Goal: Task Accomplishment & Management: Manage account settings

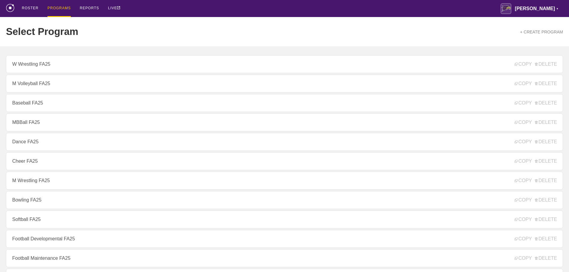
click at [297, 10] on div "ROSTER PROGRAMS REPORTS LIVE [PERSON_NAME] ▼ [PERSON_NAME][EMAIL_ADDRESS][PERSO…" at bounding box center [284, 8] width 557 height 17
click at [136, 4] on div "ROSTER PROGRAMS REPORTS LIVE [PERSON_NAME] ▼ [PERSON_NAME][EMAIL_ADDRESS][PERSO…" at bounding box center [284, 8] width 557 height 17
click at [163, 9] on div "ROSTER PROGRAMS REPORTS LIVE [PERSON_NAME] ▼ [PERSON_NAME][EMAIL_ADDRESS][PERSO…" at bounding box center [284, 8] width 557 height 17
click at [184, 24] on div "Select Program + CREATE PROGRAM" at bounding box center [284, 31] width 557 height 29
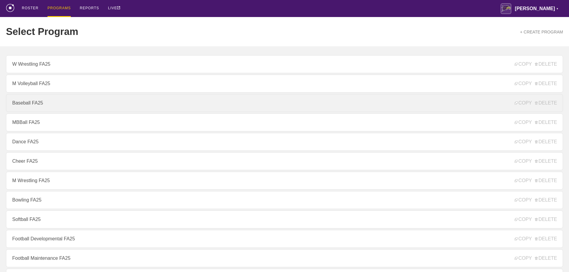
click at [30, 109] on link "Baseball FA25" at bounding box center [284, 103] width 557 height 18
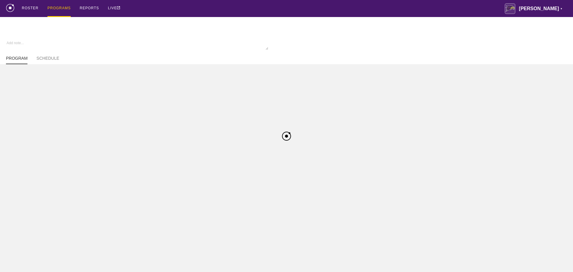
type textarea "x"
type input "Baseball FA25"
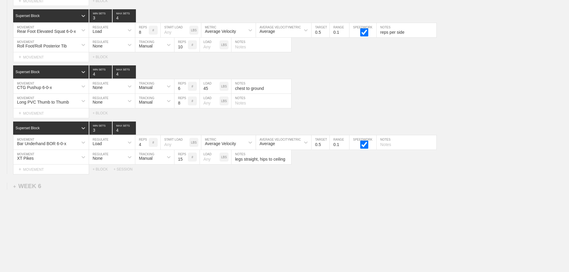
scroll to position [3145, 0]
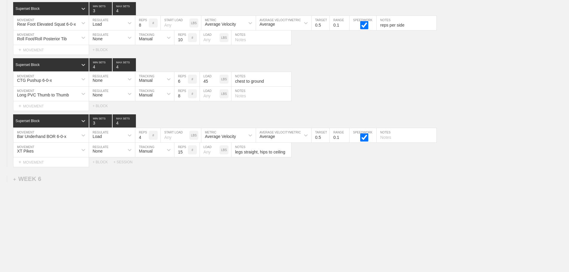
click at [125, 162] on div "+ SESSION" at bounding box center [125, 162] width 24 height 4
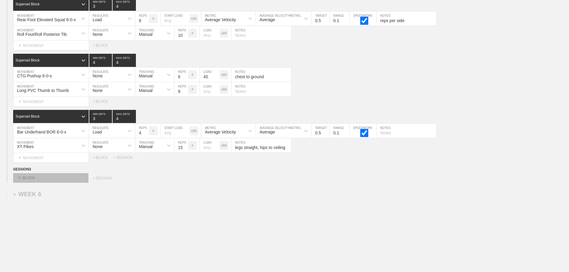
click at [69, 181] on div "+ BLOCK" at bounding box center [50, 178] width 75 height 10
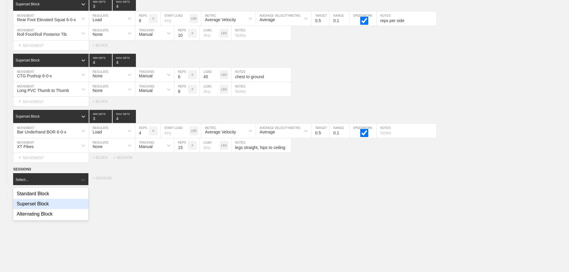
drag, startPoint x: 44, startPoint y: 207, endPoint x: 228, endPoint y: 220, distance: 183.7
click at [45, 207] on div "Superset Block" at bounding box center [50, 204] width 75 height 10
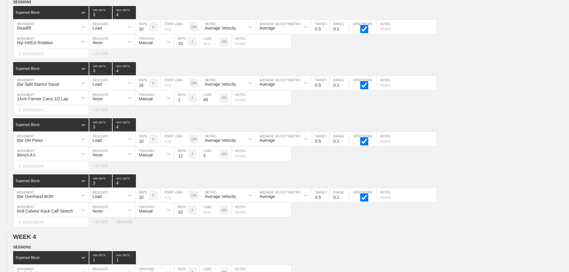
scroll to position [1773, 0]
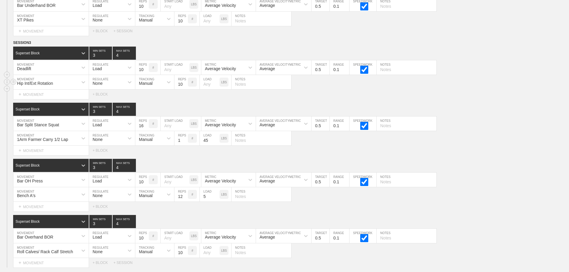
drag, startPoint x: 477, startPoint y: 91, endPoint x: 386, endPoint y: 90, distance: 90.4
click at [477, 90] on div "Hip Int/Ext Rotation MOVEMENT None REGULATE Manual TRACKING 10 REPS # LOAD LBS …" at bounding box center [284, 82] width 569 height 15
click at [13, 42] on line at bounding box center [13, 42] width 2 height 0
click at [42, 53] on div "DUPLICATE" at bounding box center [42, 54] width 48 height 9
click at [496, 146] on div "1Arm Farmer Carry 1/2 Lap MOVEMENT None REGULATE Manual TRACKING 1 REPS # 45 LO…" at bounding box center [284, 138] width 569 height 15
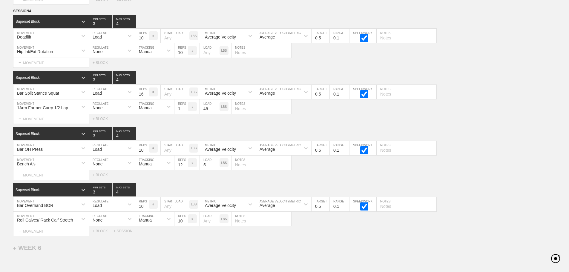
scroll to position [3106, 0]
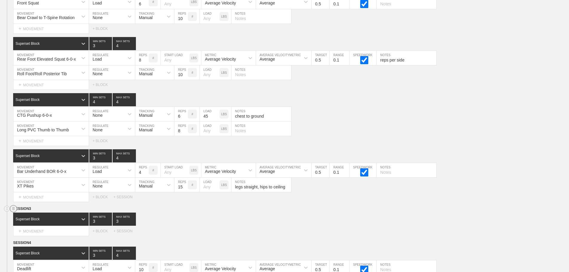
click at [13, 208] on line at bounding box center [13, 208] width 2 height 0
click at [31, 229] on div "DELETE" at bounding box center [42, 228] width 48 height 9
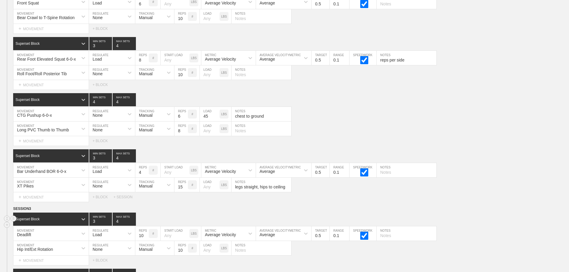
click at [511, 226] on div "Superset Block 3 MIN SETS 4 MAX SETS" at bounding box center [290, 218] width 555 height 13
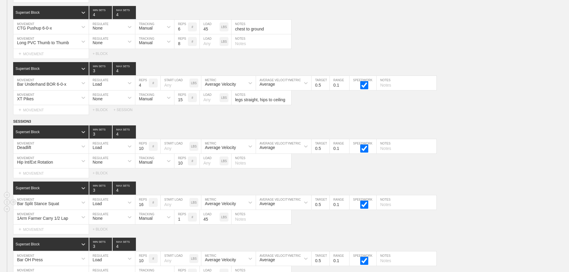
scroll to position [3196, 0]
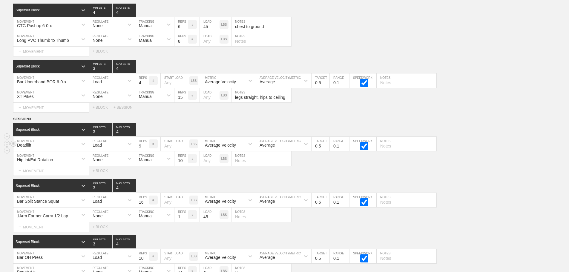
click at [146, 151] on input "9" at bounding box center [141, 144] width 13 height 14
click at [146, 151] on input "8" at bounding box center [141, 144] width 13 height 14
click at [146, 151] on input "7" at bounding box center [141, 144] width 13 height 14
click at [146, 151] on input "6" at bounding box center [141, 144] width 13 height 14
click at [146, 151] on input "5" at bounding box center [141, 144] width 13 height 14
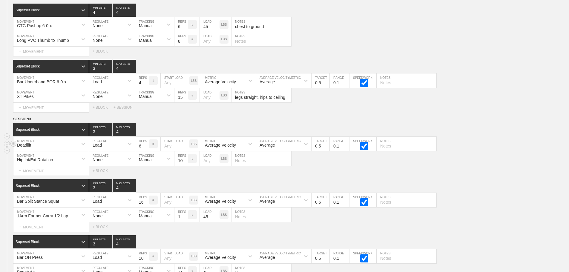
type input "6"
click at [146, 148] on input "6" at bounding box center [141, 144] width 13 height 14
click at [503, 149] on div "Deadlift MOVEMENT Load REGULATE 6 REPS # START LOAD LBS Average Velocity METRIC…" at bounding box center [284, 144] width 569 height 15
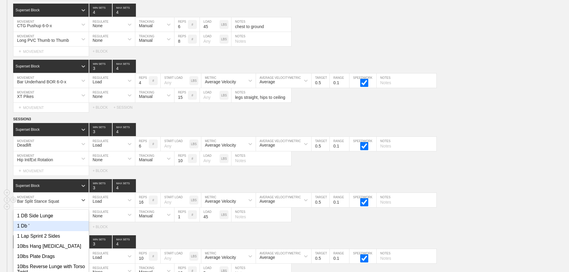
click at [68, 205] on div "option 1 Db ' focused, 2 of 801. 801 results available. Use Up and Down to choo…" at bounding box center [50, 200] width 75 height 14
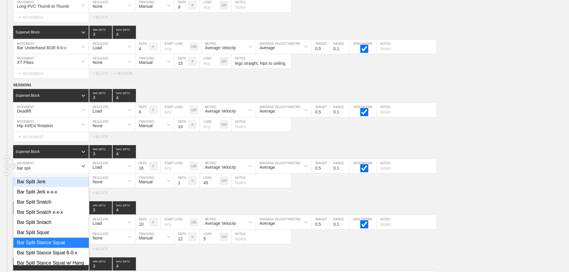
type input "bar split"
click at [71, 256] on div "Bar Split Stance Squat 6-0-x" at bounding box center [50, 253] width 75 height 10
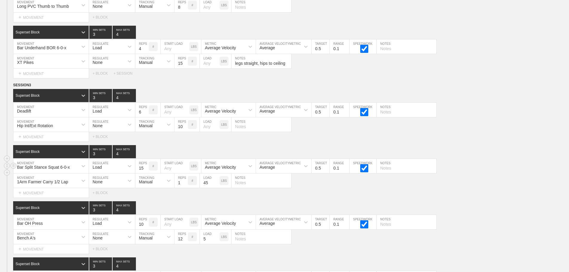
click at [146, 173] on input "15" at bounding box center [141, 166] width 13 height 14
click at [146, 173] on input "14" at bounding box center [141, 166] width 13 height 14
click at [146, 173] on input "13" at bounding box center [141, 166] width 13 height 14
click at [146, 173] on input "12" at bounding box center [141, 166] width 13 height 14
click at [146, 173] on input "11" at bounding box center [141, 166] width 13 height 14
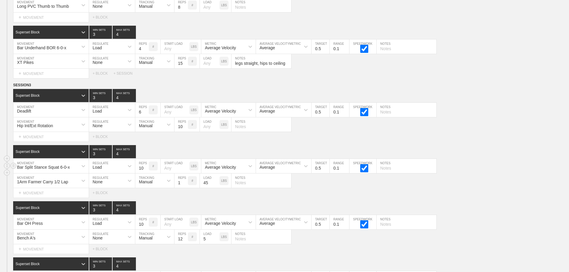
click at [146, 173] on input "10" at bounding box center [141, 166] width 13 height 14
click at [146, 173] on input "9" at bounding box center [141, 166] width 13 height 14
type input "8"
click at [146, 173] on input "8" at bounding box center [141, 166] width 13 height 14
click at [519, 171] on div "Bar Split Stance Squat 6-0-x MOVEMENT Load REGULATE 8 REPS # START LOAD LBS Ave…" at bounding box center [284, 166] width 569 height 15
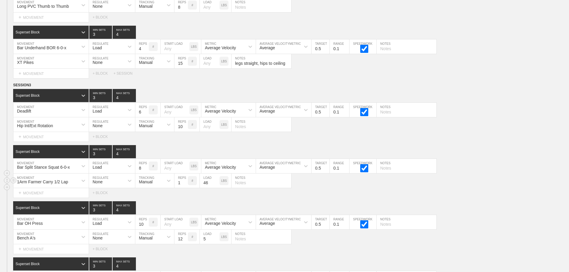
click at [216, 185] on input "46" at bounding box center [210, 180] width 20 height 14
click at [216, 185] on input "47" at bounding box center [210, 180] width 20 height 14
click at [216, 185] on input "48" at bounding box center [210, 180] width 20 height 14
click at [216, 185] on input "49" at bounding box center [210, 180] width 20 height 14
click at [216, 185] on input "50" at bounding box center [210, 180] width 20 height 14
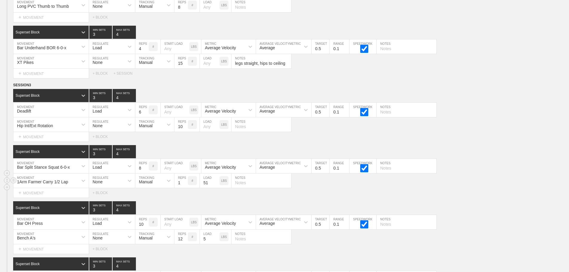
click at [216, 185] on input "51" at bounding box center [210, 180] width 20 height 14
click at [216, 185] on input "52" at bounding box center [210, 180] width 20 height 14
click at [216, 185] on input "53" at bounding box center [210, 180] width 20 height 14
click at [216, 185] on input "54" at bounding box center [210, 180] width 20 height 14
click at [216, 185] on input "55" at bounding box center [210, 180] width 20 height 14
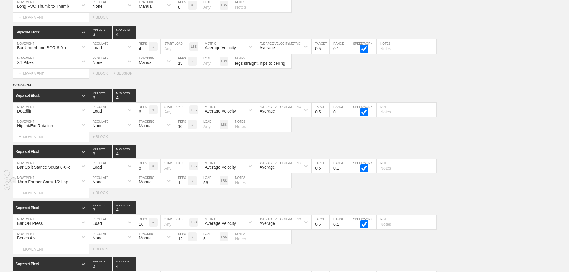
click at [216, 185] on input "56" at bounding box center [210, 180] width 20 height 14
click at [216, 185] on input "57" at bounding box center [210, 180] width 20 height 14
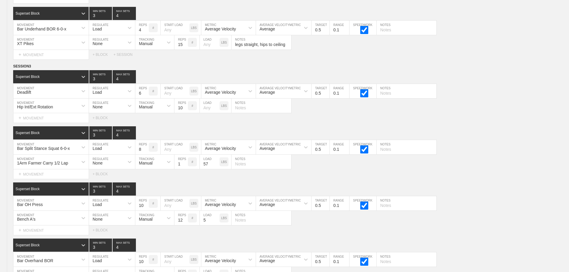
scroll to position [3257, 0]
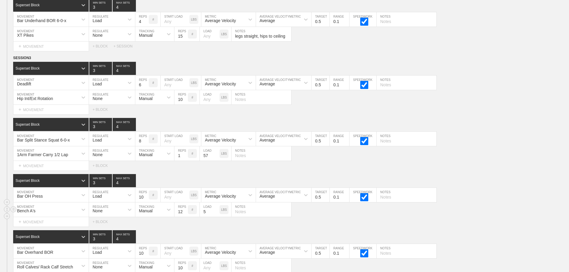
click at [495, 211] on div "Bench A's MOVEMENT None REGULATE Manual TRACKING 12 REPS # 5 LOAD LBS NOTES" at bounding box center [284, 209] width 569 height 15
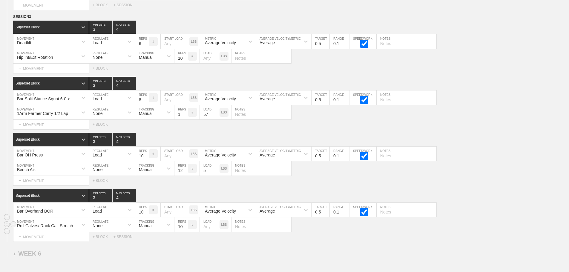
scroll to position [3377, 0]
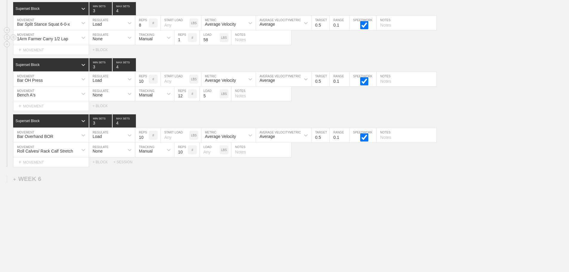
click at [216, 37] on input "58" at bounding box center [210, 37] width 20 height 14
click at [216, 37] on input "59" at bounding box center [210, 37] width 20 height 14
click at [216, 37] on input "60" at bounding box center [210, 37] width 20 height 14
click at [216, 37] on input "61" at bounding box center [210, 37] width 20 height 14
click at [216, 37] on input "62" at bounding box center [210, 37] width 20 height 14
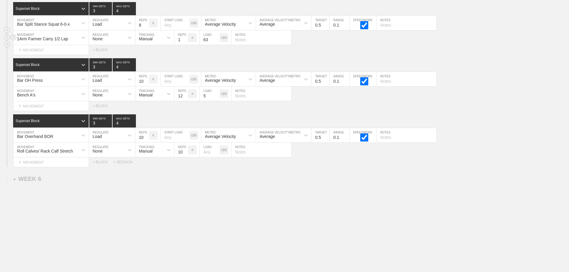
click at [216, 37] on input "63" at bounding box center [210, 37] width 20 height 14
click at [216, 37] on input "64" at bounding box center [210, 37] width 20 height 14
click at [216, 37] on input "65" at bounding box center [210, 37] width 20 height 14
click at [216, 37] on input "66" at bounding box center [210, 37] width 20 height 14
click at [216, 37] on input "67" at bounding box center [210, 37] width 20 height 14
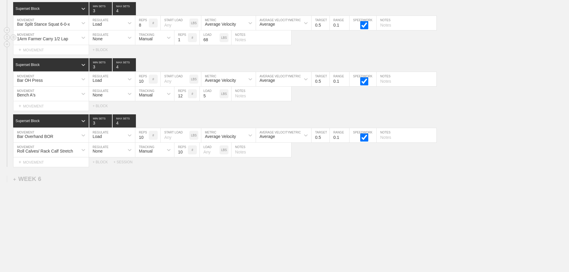
click at [216, 37] on input "68" at bounding box center [210, 37] width 20 height 14
click at [216, 37] on input "69" at bounding box center [210, 37] width 20 height 14
click at [216, 37] on input "70" at bounding box center [210, 37] width 20 height 14
click at [216, 37] on input "71" at bounding box center [210, 37] width 20 height 14
type input "70"
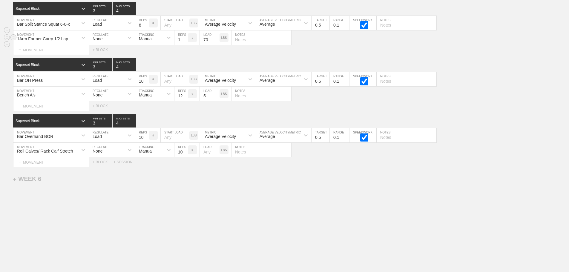
click at [216, 39] on input "70" at bounding box center [210, 37] width 20 height 14
click at [491, 56] on div "SESSION 3 Superset Block 3 MIN SETS 4 MAX SETS DUPLICATE INSERT MOVEMENT AFTER …" at bounding box center [284, 53] width 569 height 228
click at [146, 81] on input "9" at bounding box center [141, 79] width 13 height 14
click at [146, 81] on input "8" at bounding box center [141, 79] width 13 height 14
click at [146, 81] on input "7" at bounding box center [141, 79] width 13 height 14
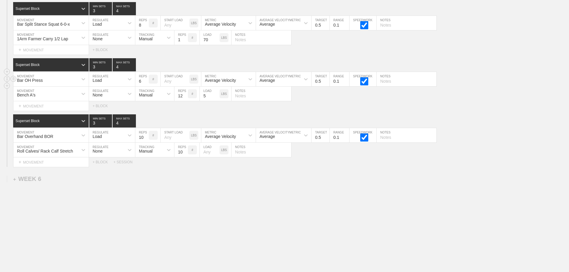
type input "6"
click at [146, 81] on input "6" at bounding box center [141, 79] width 13 height 14
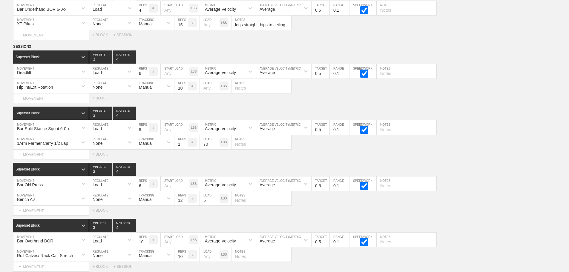
scroll to position [3258, 0]
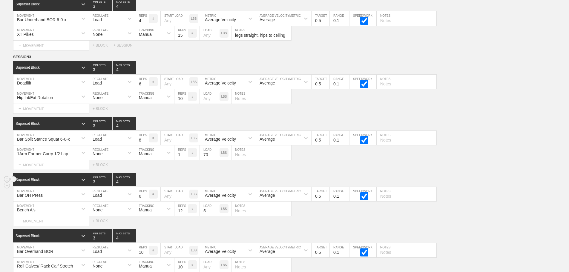
click at [491, 178] on div "Superset Block 3 MIN SETS 4 MAX SETS" at bounding box center [290, 179] width 555 height 13
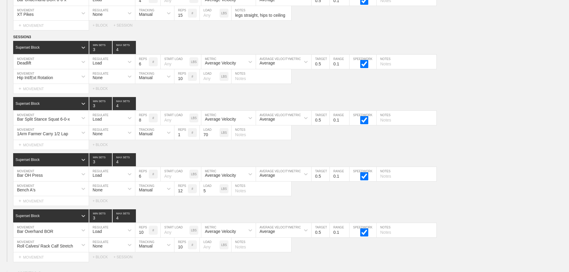
scroll to position [3347, 0]
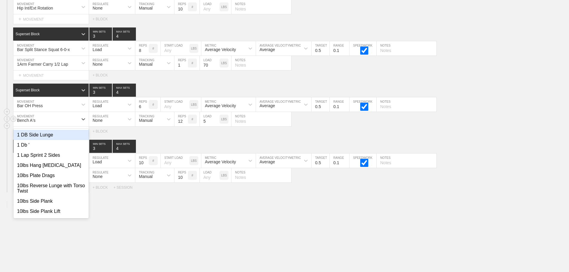
click at [61, 124] on div "Bench A's" at bounding box center [45, 119] width 64 height 10
type input "bench t"
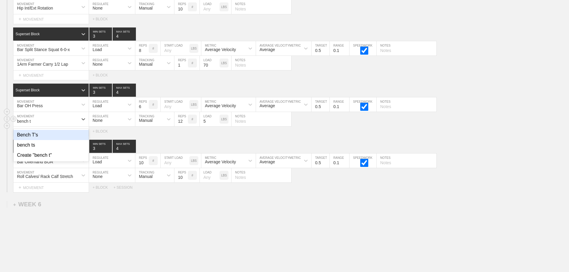
click at [33, 140] on div "Bench T's" at bounding box center [50, 135] width 75 height 10
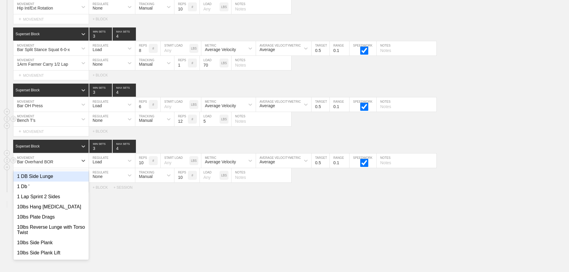
click at [78, 166] on div "Bar Overhand BOR" at bounding box center [45, 160] width 64 height 10
type input "bar"
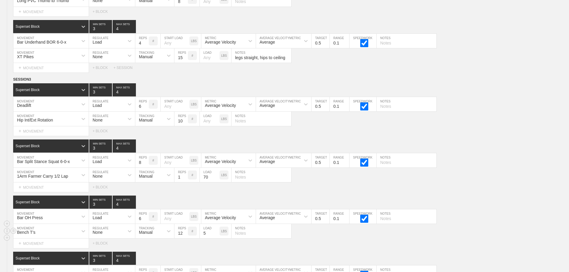
scroll to position [3377, 0]
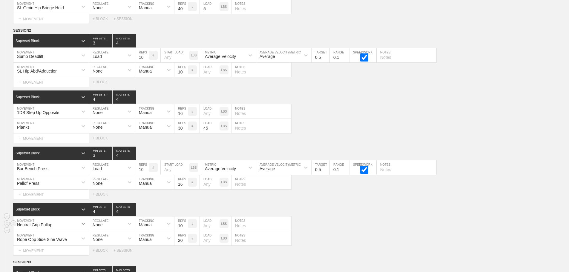
scroll to position [2303, 0]
click at [428, 110] on div "1DB Step Up Opposite MOVEMENT None REGULATE Manual TRACKING 16 REPS # LOAD LBS …" at bounding box center [284, 111] width 569 height 15
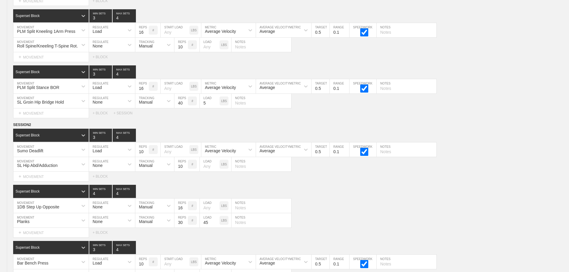
scroll to position [3377, 0]
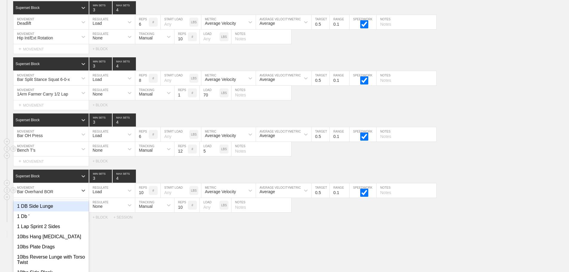
click at [60, 194] on div "option 1 DB Side Lunge focused, 1 of 801. 801 results available. Use Up and Dow…" at bounding box center [50, 190] width 75 height 14
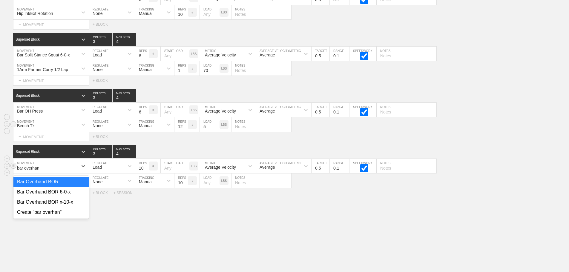
type input "bar overhand"
click at [67, 197] on div "Bar Overhand BOR 6-0-x" at bounding box center [50, 192] width 75 height 10
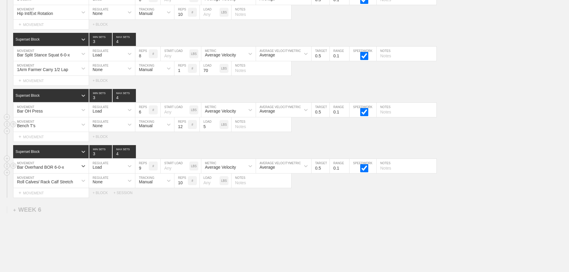
click at [144, 173] on input "9" at bounding box center [141, 166] width 13 height 14
click at [144, 173] on input "8" at bounding box center [141, 166] width 13 height 14
click at [146, 173] on input "7" at bounding box center [141, 166] width 13 height 14
click at [146, 173] on input "6" at bounding box center [141, 166] width 13 height 14
type input "5"
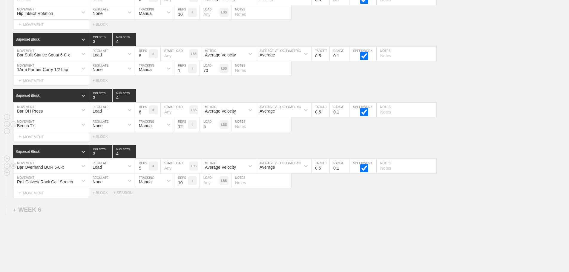
click at [146, 173] on input "5" at bounding box center [141, 166] width 13 height 14
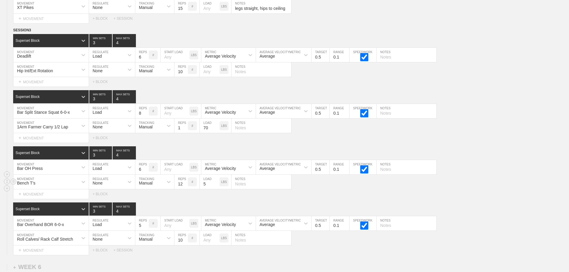
scroll to position [3282, 0]
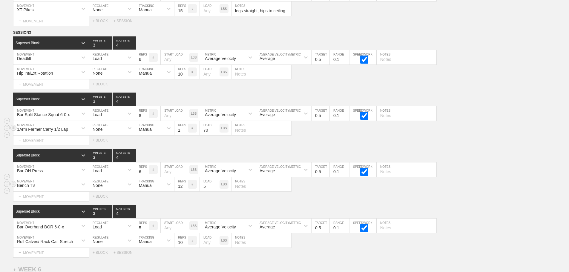
click at [449, 135] on div "1Arm Farmer Carry 1/2 Lap MOVEMENT None REGULATE Manual TRACKING 1 REPS # 70 LO…" at bounding box center [284, 128] width 569 height 15
click at [527, 135] on div "1Arm Farmer Carry 1/2 Lap MOVEMENT None REGULATE Manual TRACKING 1 REPS # 70 LO…" at bounding box center [284, 128] width 569 height 15
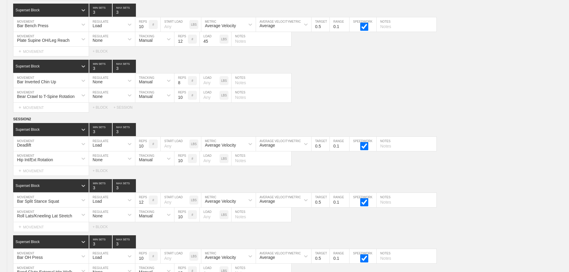
scroll to position [0, 0]
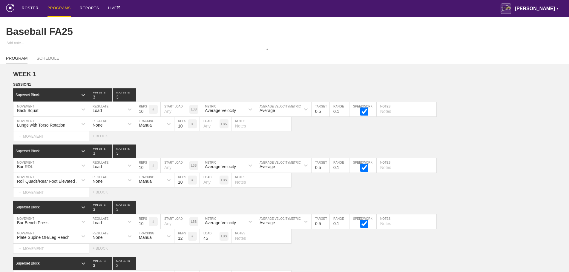
click at [58, 8] on div "PROGRAMS" at bounding box center [58, 8] width 23 height 17
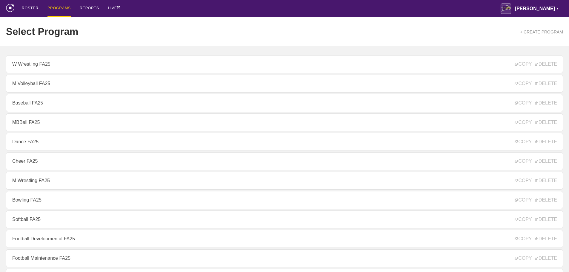
click at [175, 17] on div "Select Program + CREATE PROGRAM" at bounding box center [284, 31] width 557 height 29
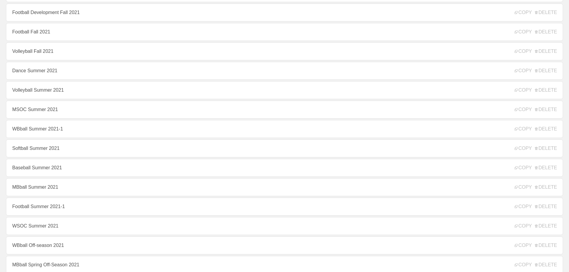
scroll to position [3344, 0]
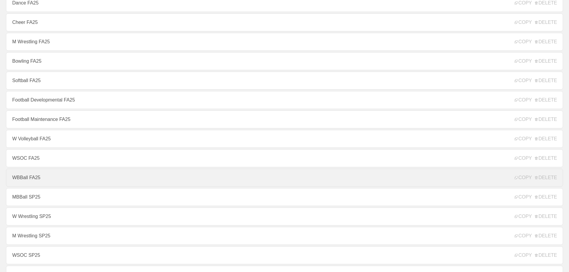
scroll to position [149, 0]
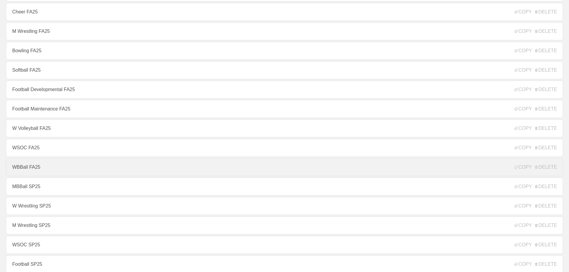
click at [23, 169] on link "WBBall FA25" at bounding box center [284, 167] width 557 height 18
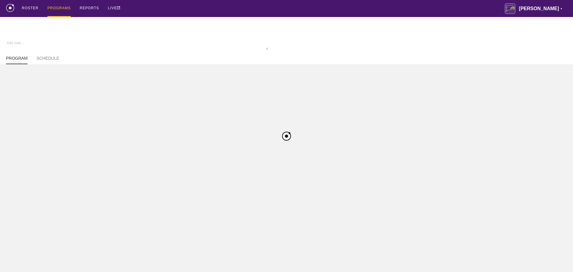
type textarea "x"
type input "WBBall FA25"
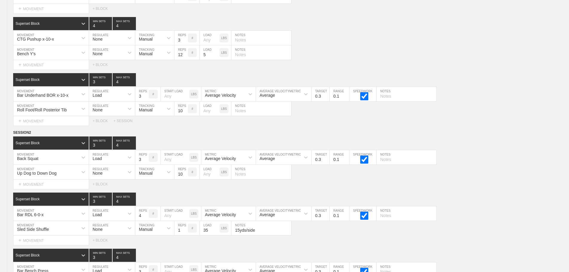
scroll to position [3279, 0]
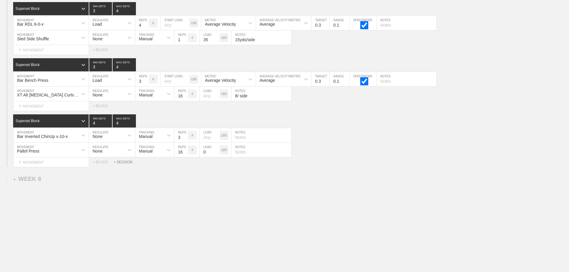
click at [124, 161] on div "+ SESSION" at bounding box center [125, 162] width 24 height 4
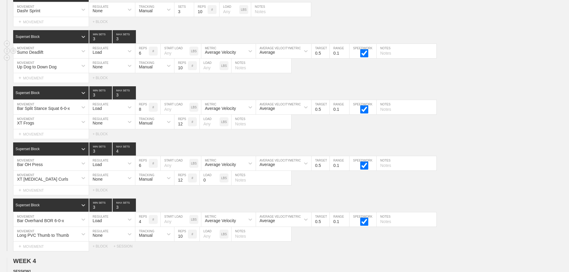
scroll to position [1937, 0]
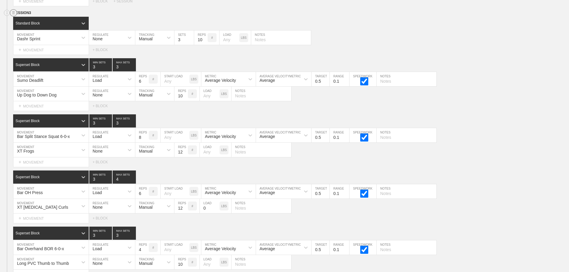
click at [14, 11] on line at bounding box center [13, 11] width 2 height 0
click at [41, 23] on div "DUPLICATE" at bounding box center [42, 24] width 48 height 9
click at [512, 111] on div "Select... MOVEMENT + MOVEMENT + BLOCK" at bounding box center [284, 106] width 569 height 10
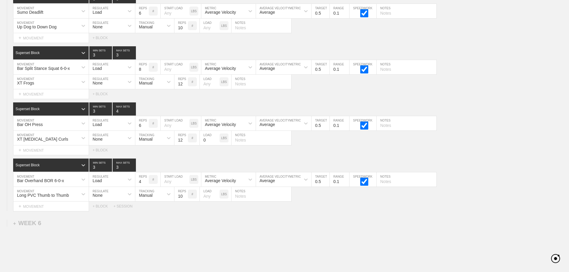
scroll to position [3251, 0]
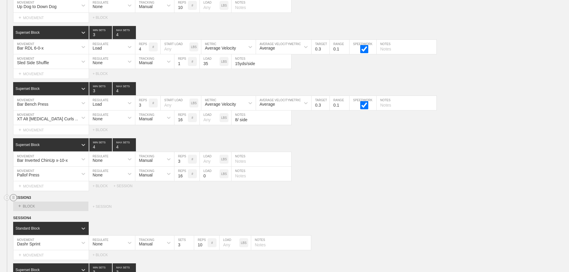
click at [13, 197] on line at bounding box center [13, 197] width 2 height 0
click at [36, 217] on div "DELETE" at bounding box center [42, 217] width 48 height 9
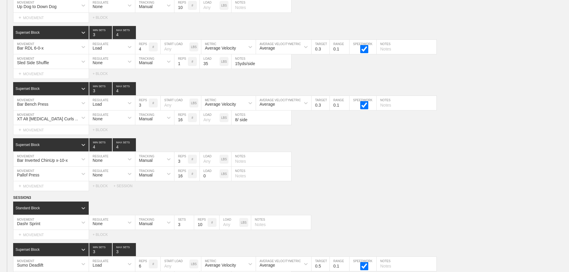
click at [406, 186] on div "Select... MOVEMENT + MOVEMENT + BLOCK + SESSION" at bounding box center [284, 186] width 569 height 10
click at [420, 172] on div "Pallof Press MOVEMENT None REGULATE Manual TRACKING 16 REPS # 0 LOAD LBS NOTES" at bounding box center [284, 174] width 569 height 15
click at [437, 181] on div "Pallof Press MOVEMENT None REGULATE Manual TRACKING 16 REPS # 0 LOAD LBS NOTES" at bounding box center [284, 174] width 569 height 15
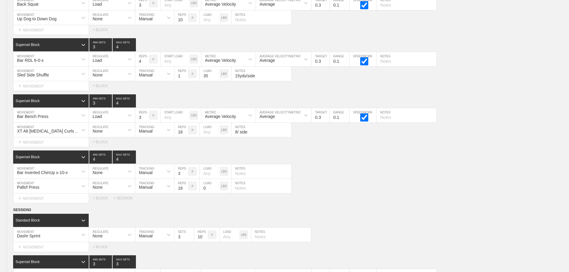
scroll to position [3357, 0]
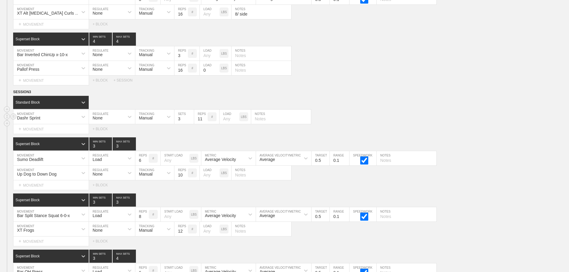
click at [205, 122] on input "11" at bounding box center [200, 117] width 13 height 14
click at [205, 122] on input "12" at bounding box center [200, 117] width 13 height 14
click at [205, 122] on input "13" at bounding box center [200, 117] width 13 height 14
click at [205, 122] on input "14" at bounding box center [200, 117] width 13 height 14
type input "15"
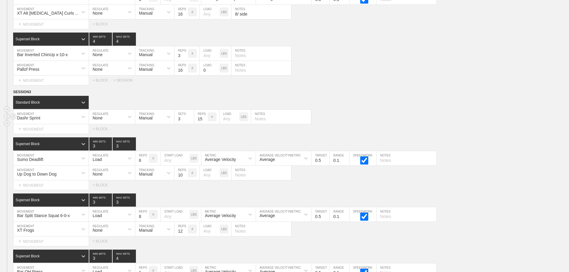
click at [205, 122] on input "15" at bounding box center [200, 117] width 13 height 14
click at [407, 120] on div "Dashr Sprint MOVEMENT None REGULATE Manual TRACKING 3 SETS 15 REPS # LOAD LBS N…" at bounding box center [284, 117] width 569 height 15
click at [381, 122] on div "Dashr Sprint MOVEMENT None REGULATE Manual TRACKING 3 SETS 15 REPS # LOAD LBS N…" at bounding box center [284, 117] width 569 height 15
drag, startPoint x: 423, startPoint y: 95, endPoint x: 463, endPoint y: 136, distance: 56.6
click at [430, 104] on div "SESSION 3 Standard Block DUPLICATE INSERT MOVEMENT AFTER DELETE Dashr Sprint MO…" at bounding box center [284, 223] width 569 height 269
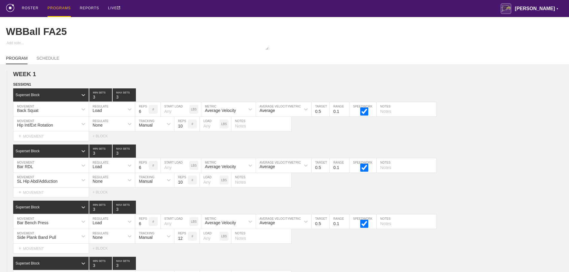
scroll to position [3553, 0]
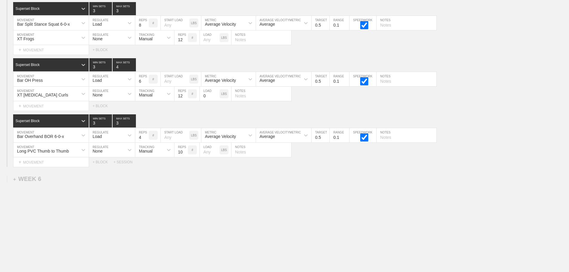
drag, startPoint x: 369, startPoint y: 218, endPoint x: 140, endPoint y: 160, distance: 235.5
type input "4"
click at [133, 121] on input "4" at bounding box center [124, 120] width 23 height 13
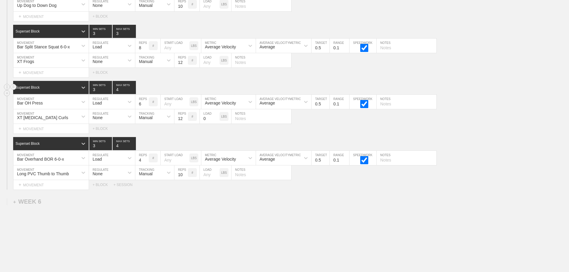
scroll to position [3493, 0]
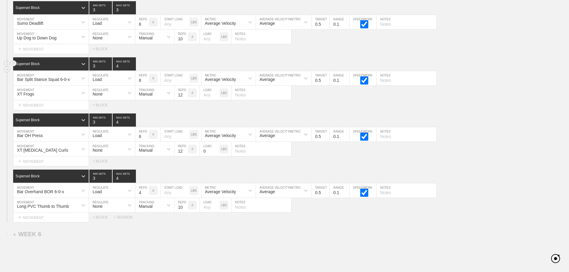
type input "4"
click at [133, 68] on input "4" at bounding box center [124, 63] width 23 height 13
type input "4"
click at [133, 13] on input "4" at bounding box center [124, 7] width 23 height 13
click at [146, 29] on input "5" at bounding box center [141, 22] width 13 height 14
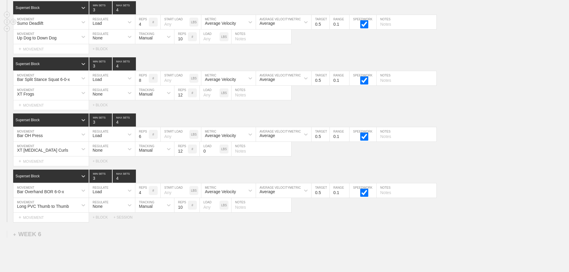
click at [146, 29] on input "4" at bounding box center [141, 22] width 13 height 14
type input "3"
click at [146, 29] on input "3" at bounding box center [141, 22] width 13 height 14
click at [81, 81] on icon at bounding box center [83, 78] width 6 height 6
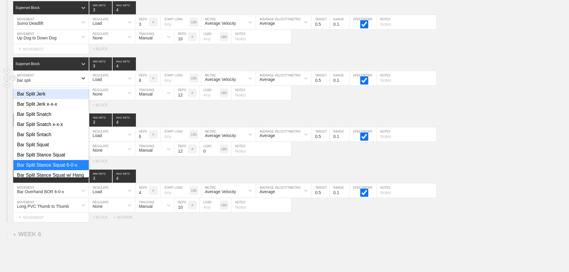
type input "bar split"
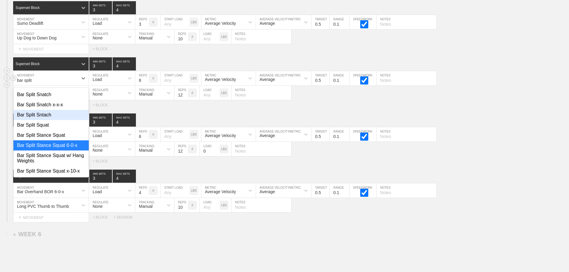
scroll to position [30, 0]
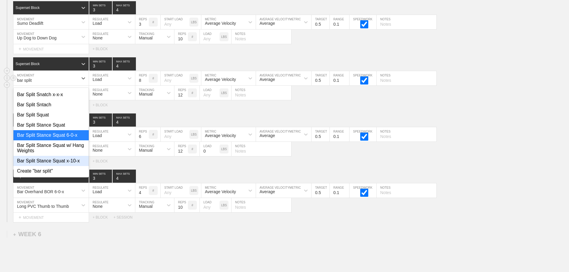
click at [67, 162] on div "Bar Split Stance Squat x-10-x" at bounding box center [50, 161] width 75 height 10
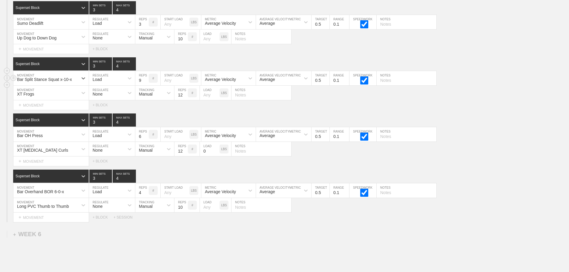
click at [146, 84] on input "9" at bounding box center [141, 78] width 13 height 14
click at [146, 84] on input "10" at bounding box center [141, 78] width 13 height 14
click at [146, 84] on input "11" at bounding box center [141, 78] width 13 height 14
click at [146, 84] on input "12" at bounding box center [141, 78] width 13 height 14
click at [146, 84] on input "13" at bounding box center [141, 78] width 13 height 14
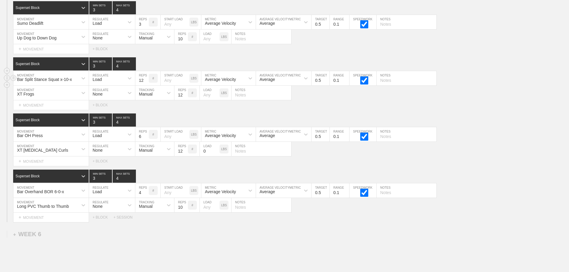
click at [146, 85] on input "12" at bounding box center [141, 78] width 13 height 14
click at [146, 85] on input "11" at bounding box center [141, 78] width 13 height 14
click at [146, 85] on input "10" at bounding box center [141, 78] width 13 height 14
click at [146, 85] on input "9" at bounding box center [141, 78] width 13 height 14
click at [146, 85] on input "8" at bounding box center [141, 78] width 13 height 14
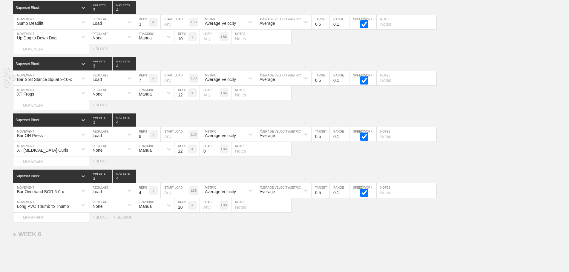
click at [146, 85] on input "7" at bounding box center [141, 78] width 13 height 14
type input "6"
click at [146, 85] on input "6" at bounding box center [141, 78] width 13 height 14
click at [326, 85] on input "0.4" at bounding box center [320, 78] width 18 height 14
type input "0.3"
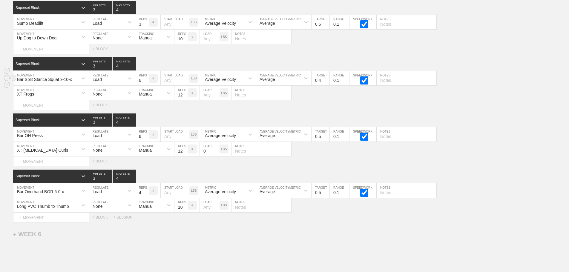
click at [326, 85] on input "0.3" at bounding box center [320, 78] width 18 height 14
click at [147, 141] on input "5" at bounding box center [141, 134] width 13 height 14
click at [147, 141] on input "4" at bounding box center [141, 134] width 13 height 14
type input "3"
click at [147, 141] on input "3" at bounding box center [141, 134] width 13 height 14
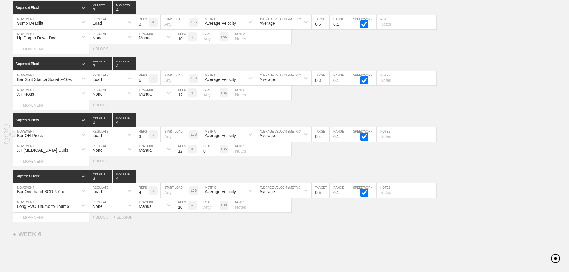
click at [326, 141] on input "0.4" at bounding box center [320, 134] width 18 height 14
type input "0.3"
click at [326, 141] on input "0.3" at bounding box center [320, 134] width 18 height 14
click at [470, 153] on div "XT [MEDICAL_DATA] Curls MOVEMENT None REGULATE Manual TRACKING 12 REPS # 0 LOAD…" at bounding box center [284, 149] width 569 height 15
click at [332, 222] on div "Select... MOVEMENT + MOVEMENT + BLOCK + SESSION" at bounding box center [284, 217] width 569 height 10
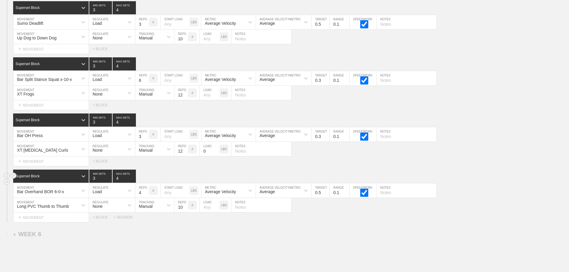
click at [520, 174] on div "Superset Block 3 MIN SETS 4 MAX SETS" at bounding box center [290, 176] width 555 height 13
click at [471, 108] on div "Select... MOVEMENT + MOVEMENT + BLOCK" at bounding box center [284, 105] width 569 height 10
click at [81, 196] on div "Bar Overhand BOR 6-0-x" at bounding box center [50, 190] width 75 height 14
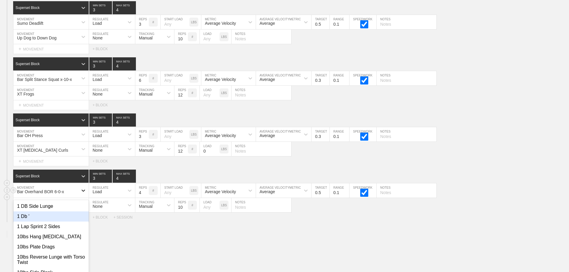
scroll to position [3517, 0]
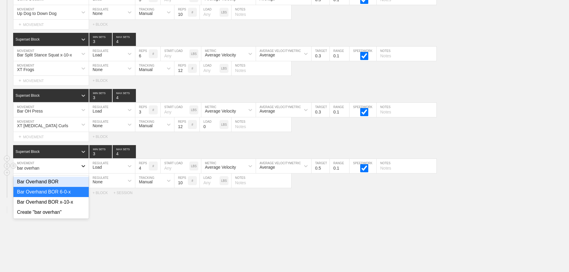
type input "bar overhand"
click at [70, 204] on div "Bar Overhand BOR x-10-x" at bounding box center [50, 202] width 75 height 10
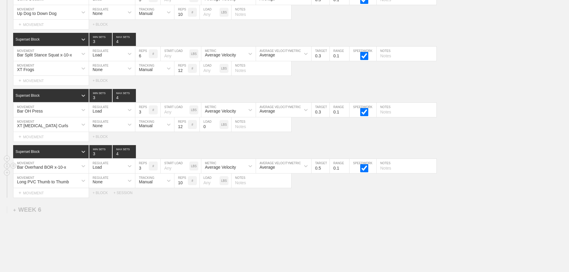
type input "3"
click at [145, 173] on input "3" at bounding box center [141, 166] width 13 height 14
click at [326, 173] on input "0.4" at bounding box center [320, 166] width 18 height 14
type input "0.3"
click at [326, 173] on input "0.3" at bounding box center [320, 166] width 18 height 14
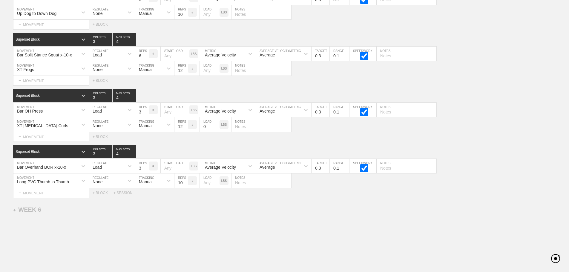
click at [336, 197] on div "Select... MOVEMENT + MOVEMENT + BLOCK + SESSION" at bounding box center [284, 193] width 569 height 10
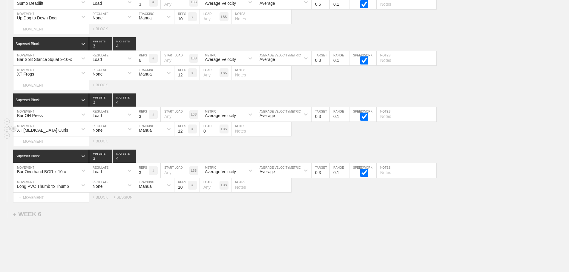
scroll to position [3553, 0]
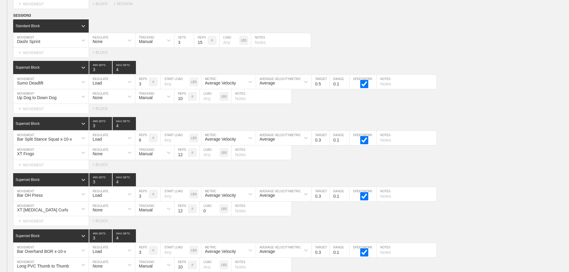
scroll to position [162, 0]
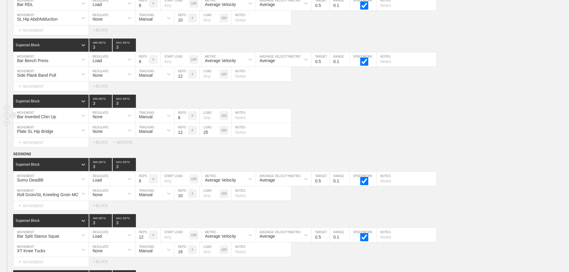
drag, startPoint x: 514, startPoint y: 132, endPoint x: 521, endPoint y: 119, distance: 15.3
click at [514, 131] on div "Plate SL Hip Bridge MOVEMENT None REGULATE Manual TRACKING 12 REPS # 25 LOAD LB…" at bounding box center [284, 130] width 569 height 15
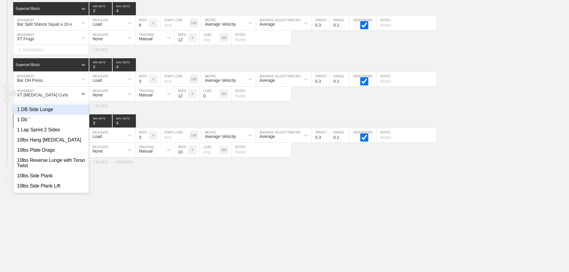
click at [74, 93] on div "XT [MEDICAL_DATA] Curls" at bounding box center [45, 94] width 64 height 10
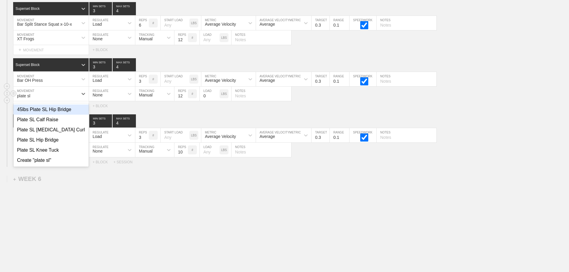
type input "plate sl"
click at [52, 144] on div "Plate SL Hip Bridge" at bounding box center [50, 140] width 75 height 10
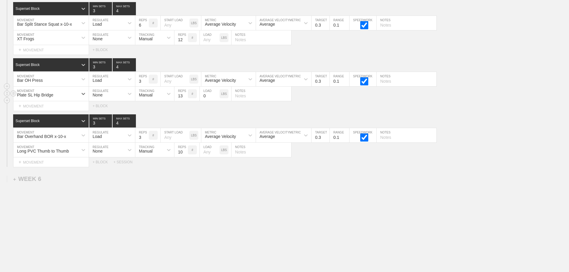
click at [184, 94] on input "13" at bounding box center [180, 94] width 13 height 14
click at [184, 94] on input "14" at bounding box center [180, 94] width 13 height 14
click at [184, 94] on input "15" at bounding box center [180, 94] width 13 height 14
type input "16"
click at [184, 94] on input "16" at bounding box center [180, 94] width 13 height 14
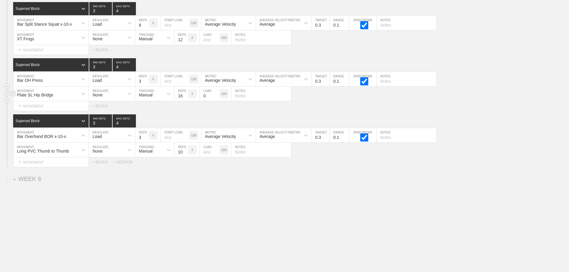
click at [209, 95] on input "0" at bounding box center [210, 94] width 20 height 14
type input "35"
click at [227, 114] on div "SESSION 3 Standard Block DUPLICATE INSERT MOVEMENT AFTER DELETE Dashr Sprint MO…" at bounding box center [284, 32] width 569 height 269
click at [185, 97] on input "15" at bounding box center [180, 94] width 13 height 14
click at [185, 97] on input "14" at bounding box center [180, 94] width 13 height 14
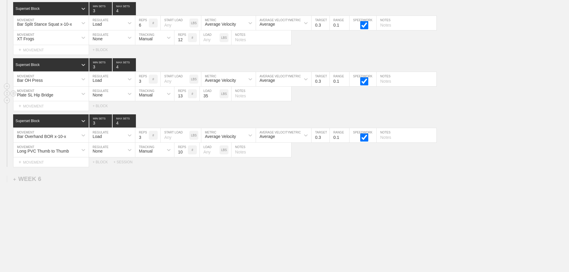
click at [185, 97] on input "13" at bounding box center [180, 94] width 13 height 14
click at [185, 97] on input "12" at bounding box center [180, 94] width 13 height 14
click at [185, 97] on input "11" at bounding box center [180, 94] width 13 height 14
click at [185, 94] on input "12" at bounding box center [180, 94] width 13 height 14
click at [185, 94] on input "13" at bounding box center [180, 94] width 13 height 14
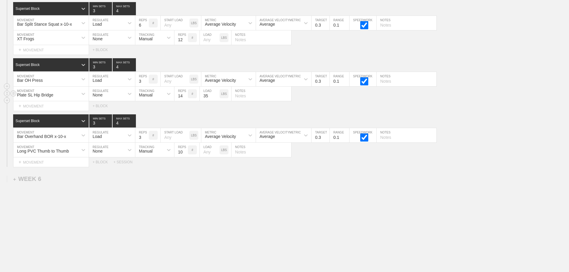
click at [185, 94] on input "14" at bounding box center [180, 94] width 13 height 14
click at [185, 94] on input "15" at bounding box center [180, 94] width 13 height 14
type input "16"
click at [185, 94] on input "16" at bounding box center [180, 94] width 13 height 14
drag, startPoint x: 337, startPoint y: 103, endPoint x: 333, endPoint y: 103, distance: 3.9
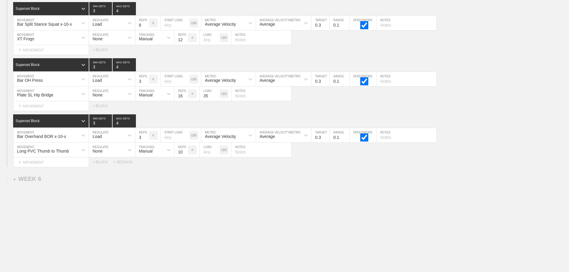
click at [337, 103] on div "Select... MOVEMENT + MOVEMENT + BLOCK" at bounding box center [284, 106] width 569 height 10
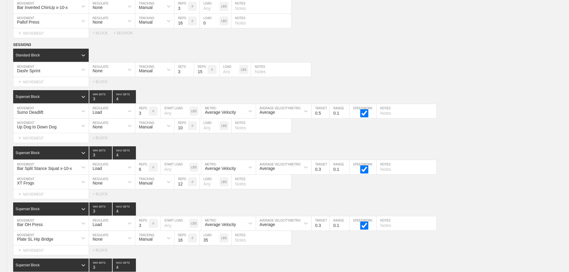
scroll to position [3403, 0]
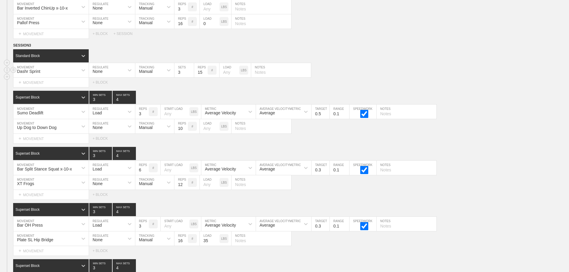
click at [410, 70] on div "Dashr Sprint MOVEMENT None REGULATE Manual TRACKING 3 SETS 15 REPS # LOAD LBS N…" at bounding box center [284, 70] width 569 height 15
click at [459, 77] on div "Dashr Sprint MOVEMENT None REGULATE Manual TRACKING 3 SETS 15 REPS # LOAD LBS N…" at bounding box center [284, 70] width 569 height 15
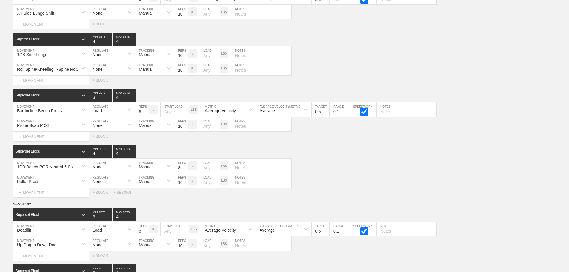
scroll to position [0, 0]
